Goal: Find specific page/section: Find specific page/section

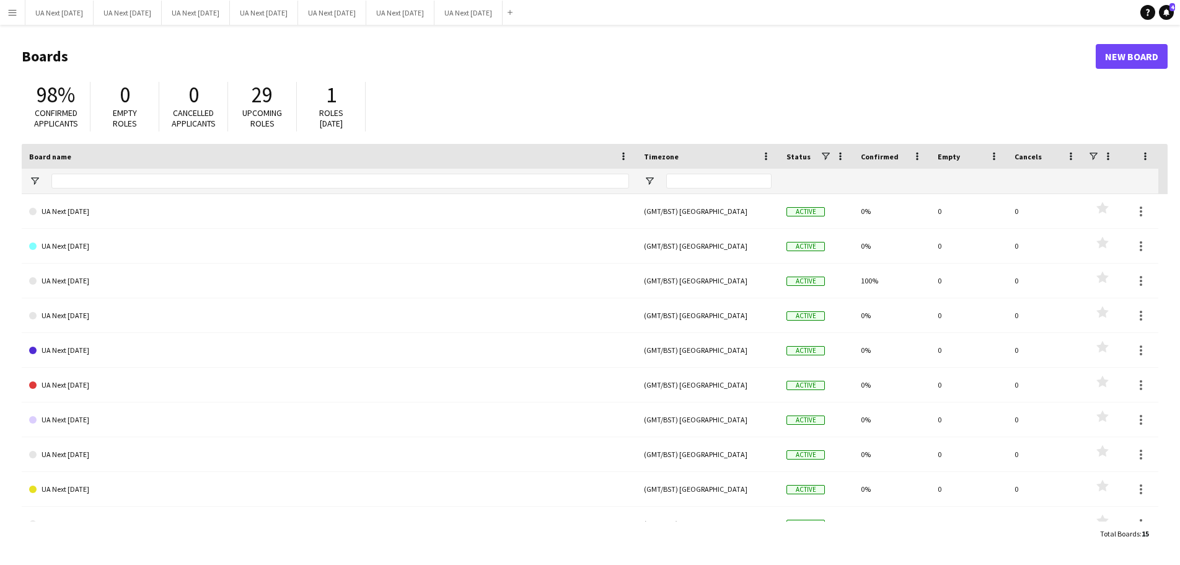
click at [12, 14] on app-icon "Menu" at bounding box center [12, 12] width 10 height 10
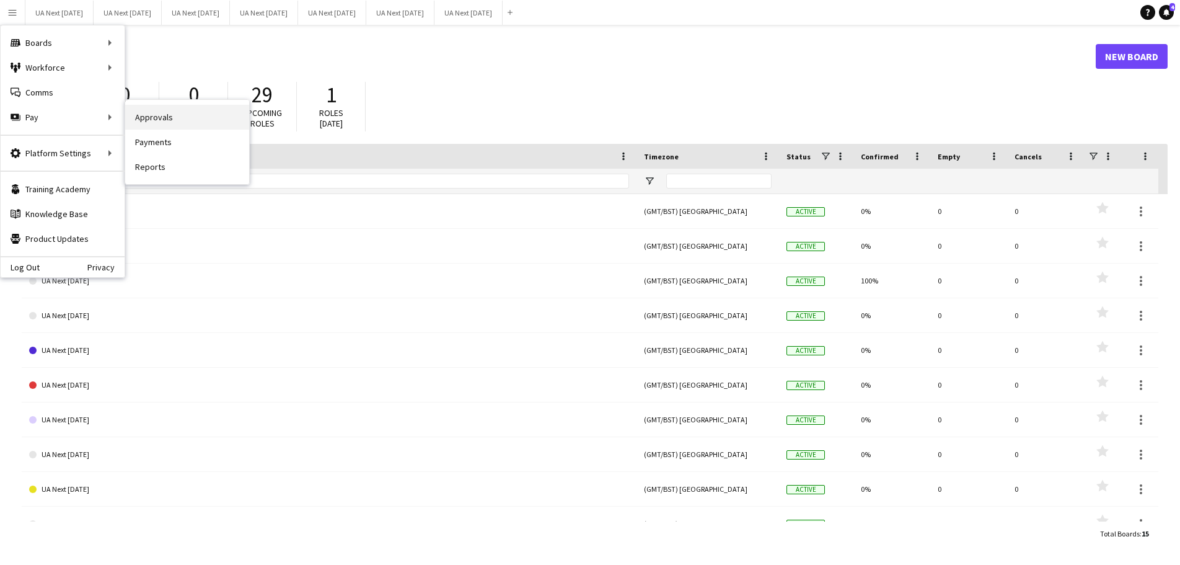
click at [164, 117] on link "Approvals" at bounding box center [187, 117] width 124 height 25
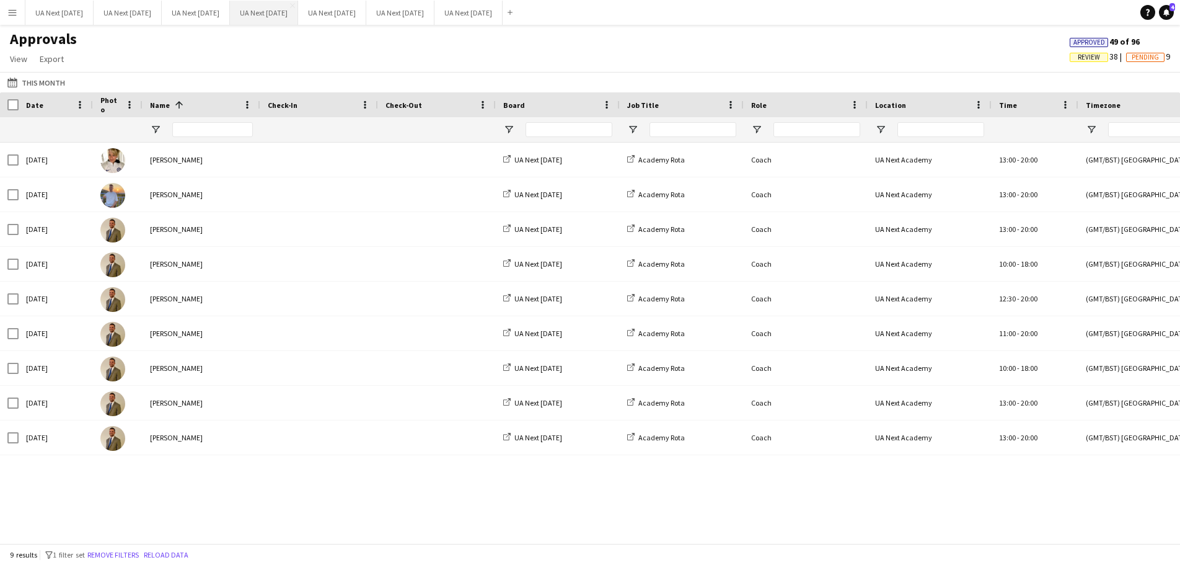
click at [263, 11] on button "UA Next [DATE] Close" at bounding box center [264, 13] width 68 height 24
